Goal: Information Seeking & Learning: Learn about a topic

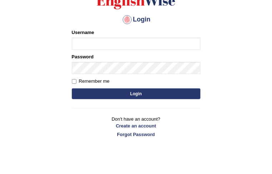
scroll to position [72, 0]
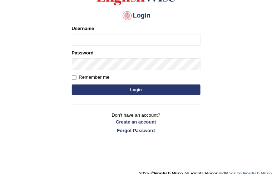
type input "Israel123"
click at [73, 77] on input "Remember me" at bounding box center [74, 77] width 5 height 5
checkbox input "true"
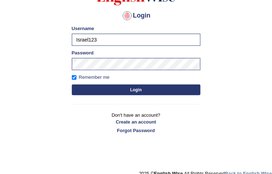
click at [116, 90] on button "Login" at bounding box center [136, 89] width 129 height 11
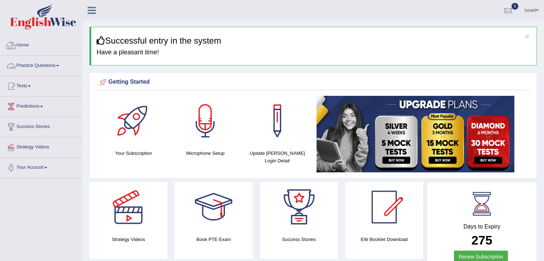
click at [43, 63] on link "Practice Questions" at bounding box center [41, 65] width 82 height 18
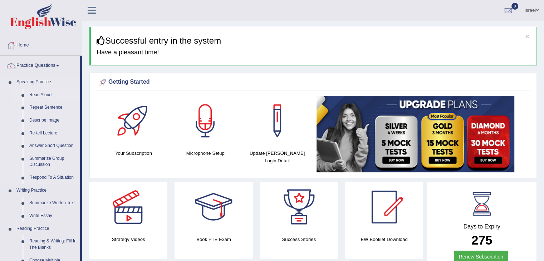
click at [45, 95] on link "Read Aloud" at bounding box center [53, 95] width 54 height 13
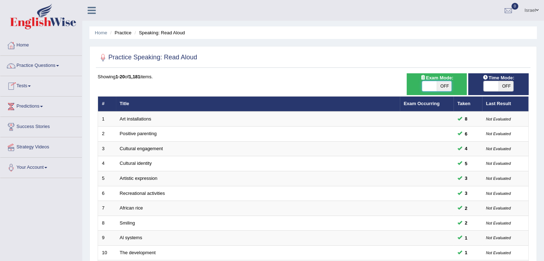
click at [431, 85] on span at bounding box center [429, 86] width 15 height 10
checkbox input "true"
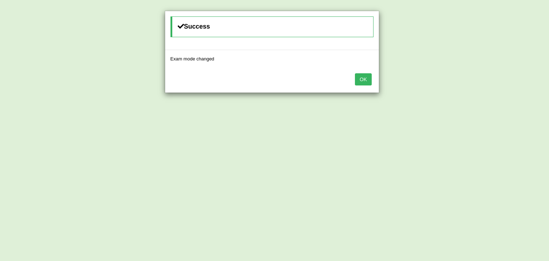
click at [365, 80] on button "OK" at bounding box center [363, 79] width 16 height 12
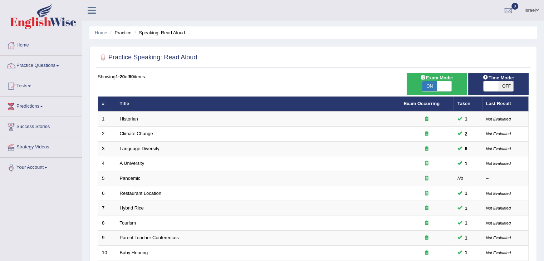
click at [500, 86] on span "OFF" at bounding box center [505, 86] width 15 height 10
checkbox input "true"
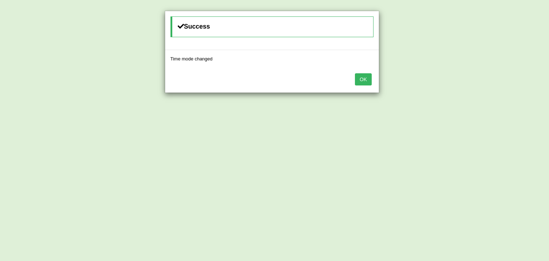
click at [363, 80] on button "OK" at bounding box center [363, 79] width 16 height 12
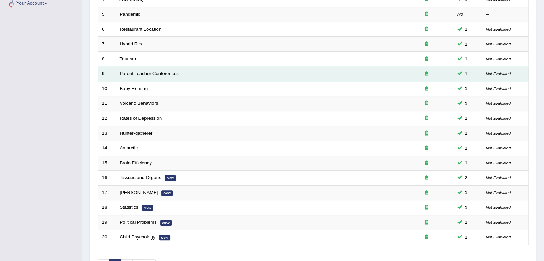
scroll to position [210, 0]
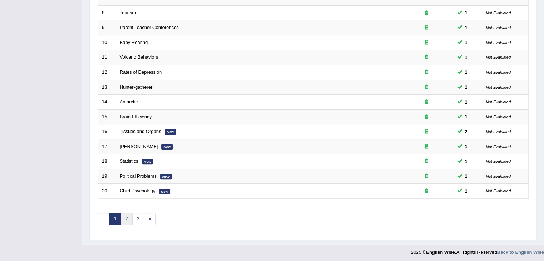
click at [128, 215] on link "2" at bounding box center [127, 219] width 12 height 12
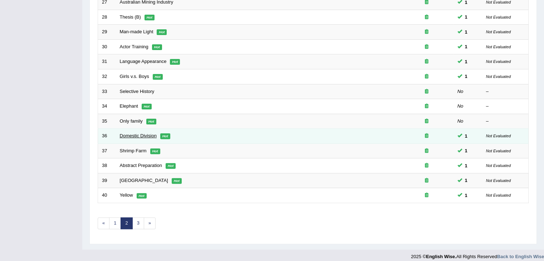
scroll to position [210, 0]
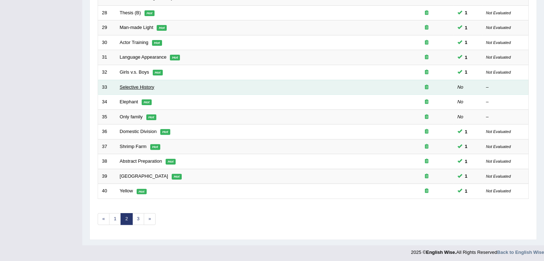
click at [138, 85] on link "Selective History" at bounding box center [137, 86] width 35 height 5
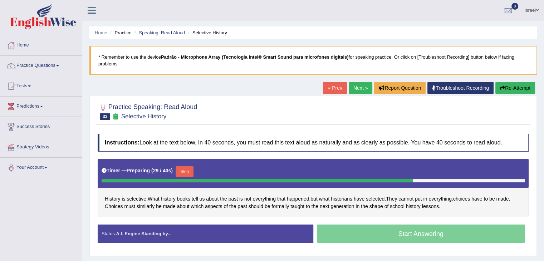
click at [184, 166] on button "Skip" at bounding box center [185, 171] width 18 height 11
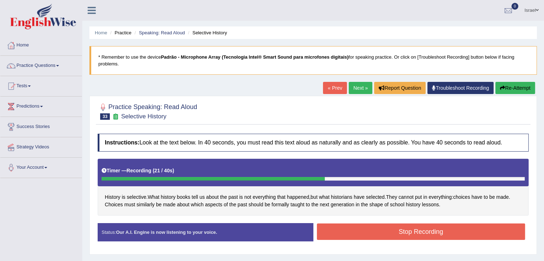
click at [358, 226] on button "Stop Recording" at bounding box center [421, 231] width 208 height 16
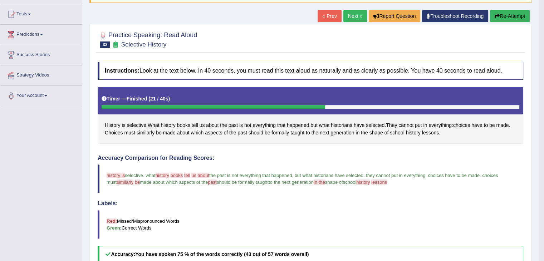
scroll to position [36, 0]
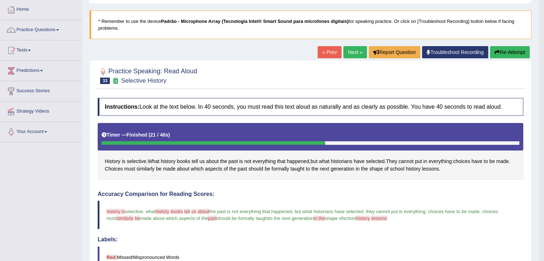
click at [350, 49] on link "Next »" at bounding box center [355, 52] width 24 height 12
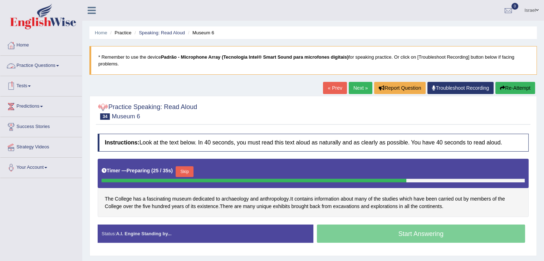
click at [184, 166] on button "Skip" at bounding box center [185, 171] width 18 height 11
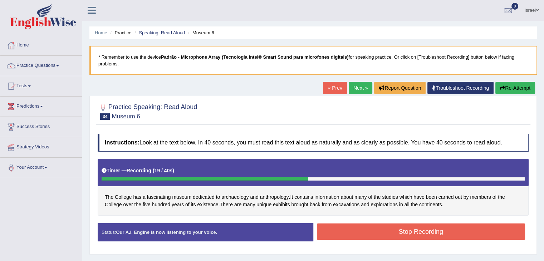
click at [376, 224] on button "Stop Recording" at bounding box center [421, 231] width 208 height 16
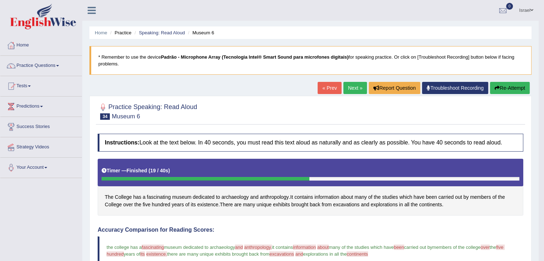
click at [352, 89] on link "Next »" at bounding box center [355, 88] width 24 height 12
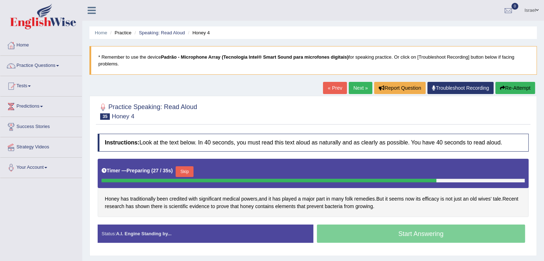
click at [186, 166] on button "Skip" at bounding box center [185, 171] width 18 height 11
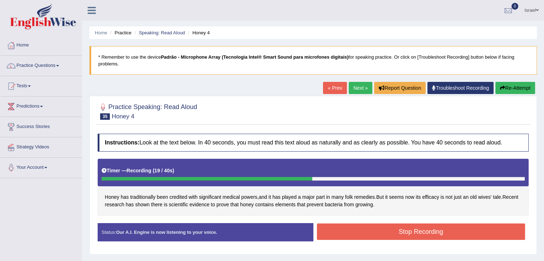
click at [377, 223] on button "Stop Recording" at bounding box center [421, 231] width 208 height 16
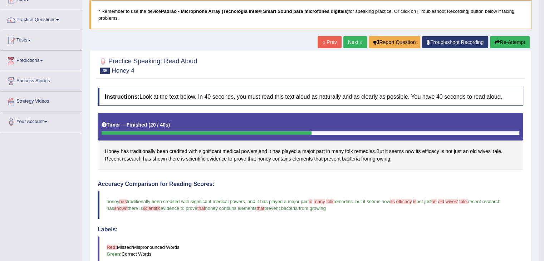
scroll to position [36, 0]
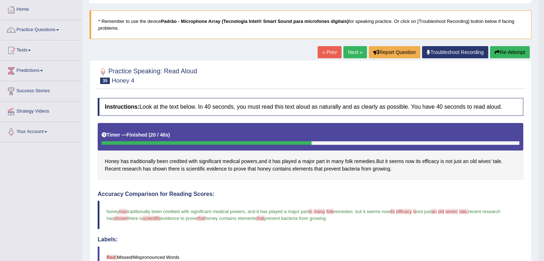
click at [358, 49] on link "Next »" at bounding box center [355, 52] width 24 height 12
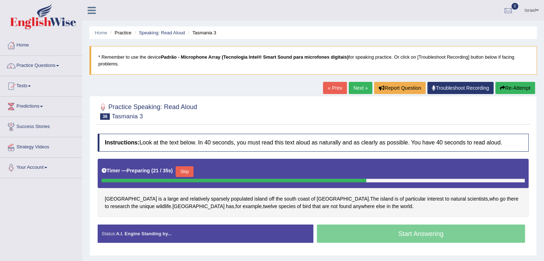
click at [185, 166] on button "Skip" at bounding box center [185, 171] width 18 height 11
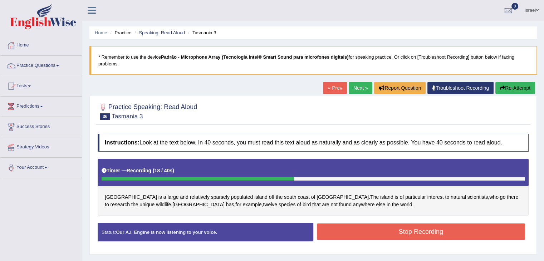
drag, startPoint x: 378, startPoint y: 224, endPoint x: 382, endPoint y: 221, distance: 5.4
click at [380, 223] on button "Stop Recording" at bounding box center [421, 231] width 208 height 16
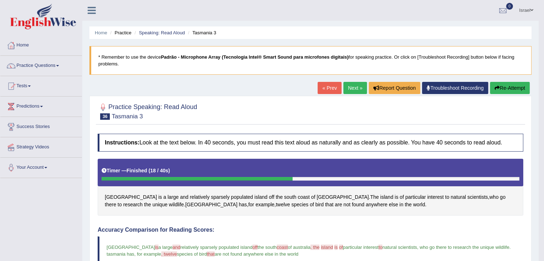
click at [354, 86] on link "Next »" at bounding box center [355, 88] width 24 height 12
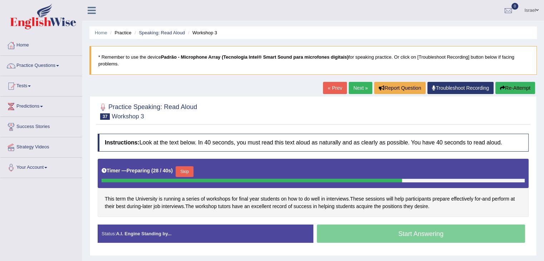
click at [185, 166] on button "Skip" at bounding box center [185, 171] width 18 height 11
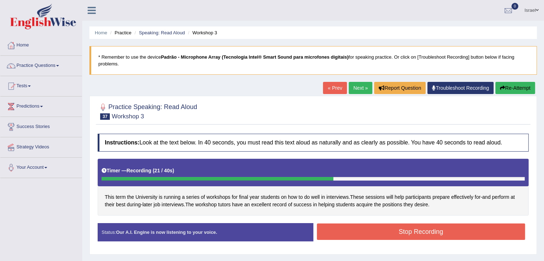
click at [355, 223] on button "Stop Recording" at bounding box center [421, 231] width 208 height 16
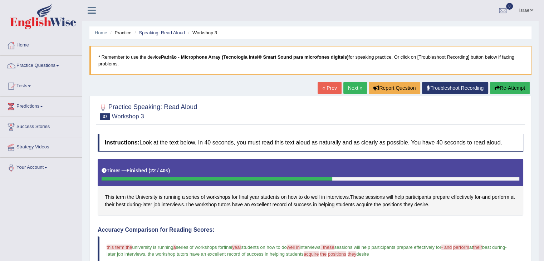
click at [360, 87] on link "Next »" at bounding box center [355, 88] width 24 height 12
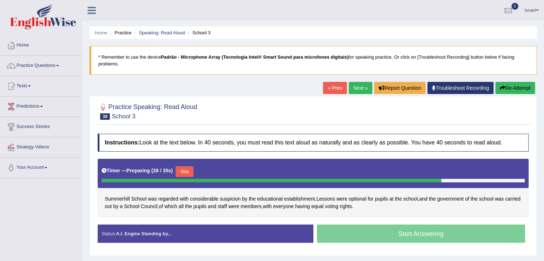
click at [185, 166] on button "Skip" at bounding box center [185, 171] width 18 height 11
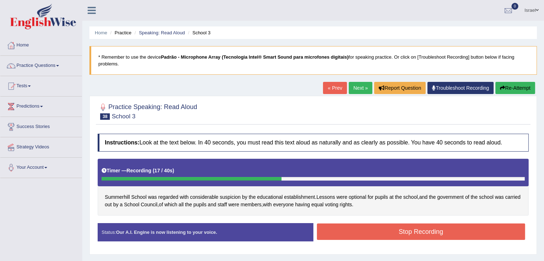
click at [352, 223] on button "Stop Recording" at bounding box center [421, 231] width 208 height 16
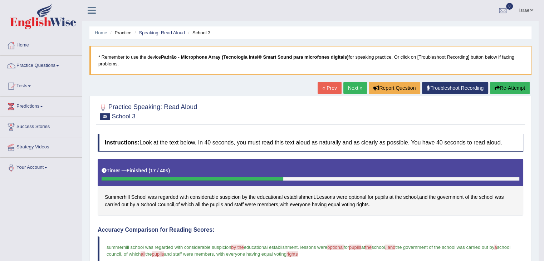
click at [354, 88] on link "Next »" at bounding box center [355, 88] width 24 height 12
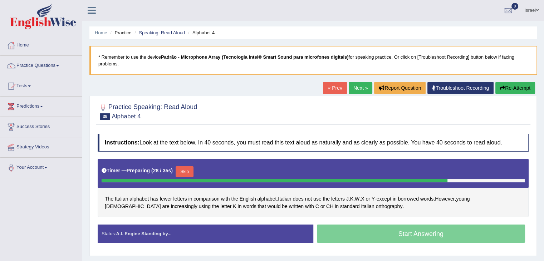
click at [181, 166] on button "Skip" at bounding box center [185, 171] width 18 height 11
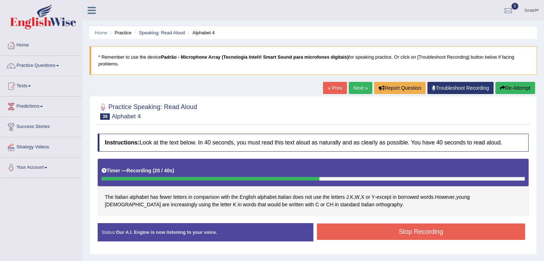
click at [342, 224] on button "Stop Recording" at bounding box center [421, 231] width 208 height 16
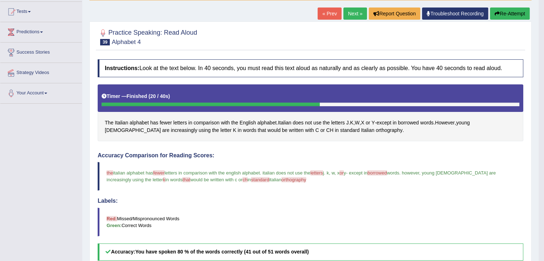
scroll to position [72, 0]
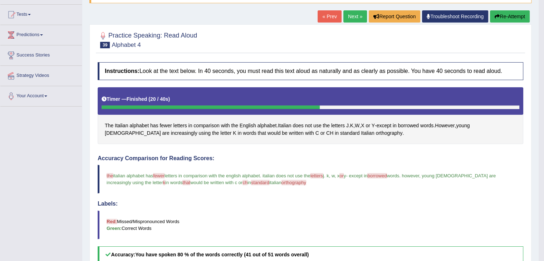
click at [290, 76] on h4 "Instructions: Look at the text below. In 40 seconds, you must read this text al…" at bounding box center [311, 71] width 426 height 18
click at [296, 76] on h4 "Instructions: Look at the text below. In 40 seconds, you must read this text al…" at bounding box center [311, 71] width 426 height 18
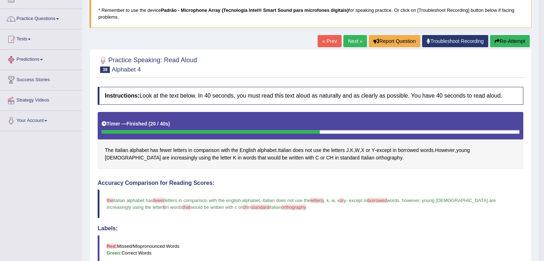
scroll to position [0, 0]
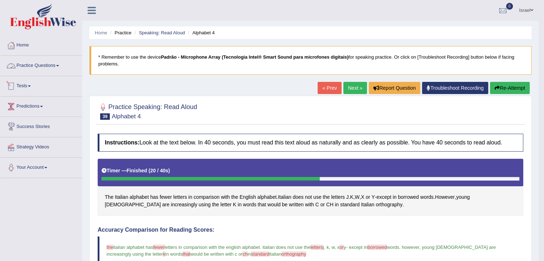
click at [48, 65] on link "Practice Questions" at bounding box center [41, 65] width 82 height 18
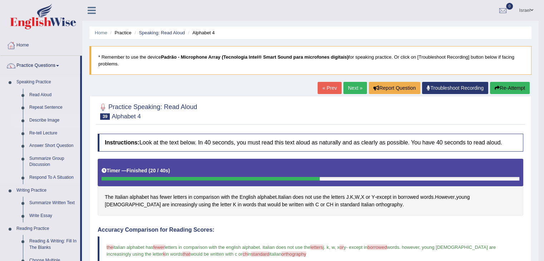
click at [48, 118] on link "Describe Image" at bounding box center [53, 120] width 54 height 13
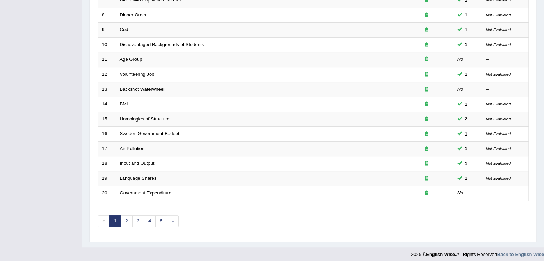
scroll to position [210, 0]
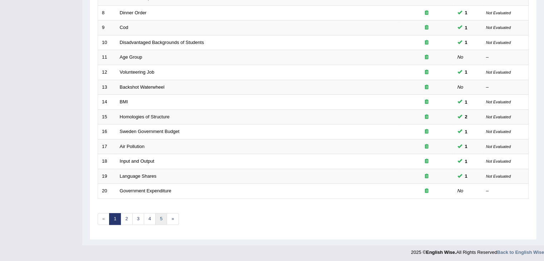
click at [162, 219] on link "5" at bounding box center [161, 219] width 12 height 12
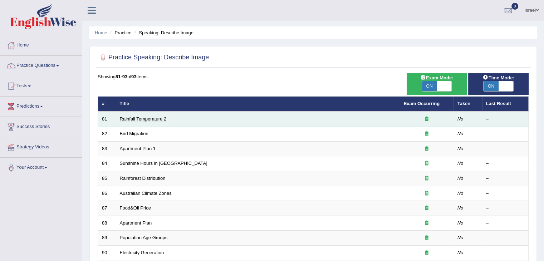
click at [150, 118] on link "Rainfall Temperature 2" at bounding box center [143, 118] width 47 height 5
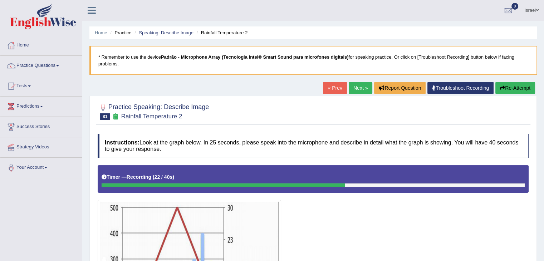
click at [362, 82] on link "Next »" at bounding box center [361, 88] width 24 height 12
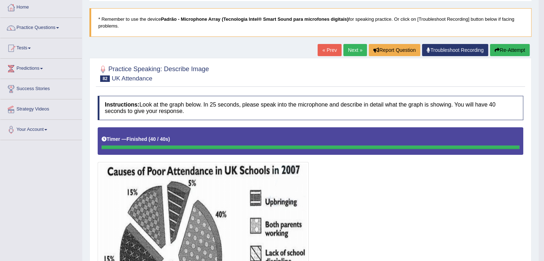
scroll to position [28, 0]
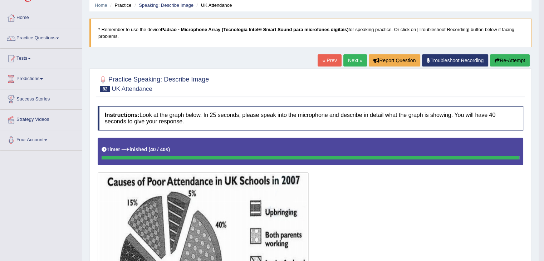
click at [351, 62] on link "Next »" at bounding box center [355, 60] width 24 height 12
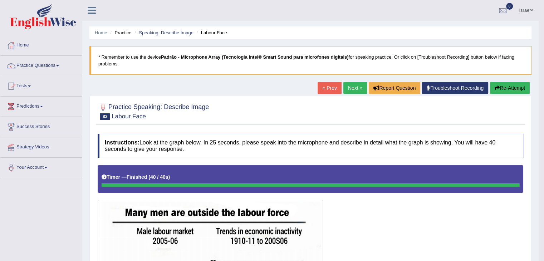
click at [350, 88] on link "Next »" at bounding box center [355, 88] width 24 height 12
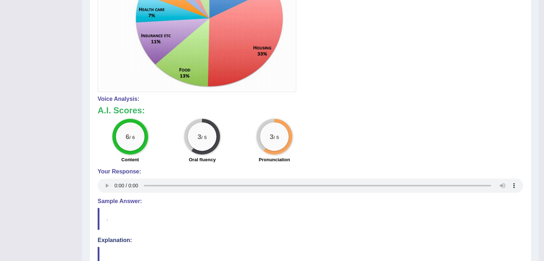
scroll to position [278, 0]
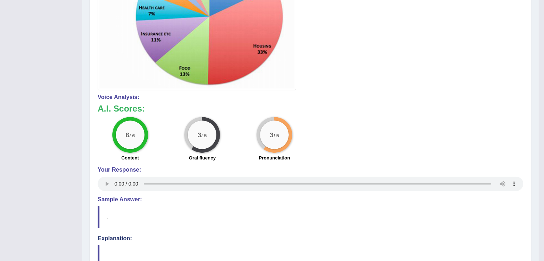
click at [262, 110] on h3 "A.I. Scores:" at bounding box center [311, 108] width 426 height 9
